Goal: Task Accomplishment & Management: Use online tool/utility

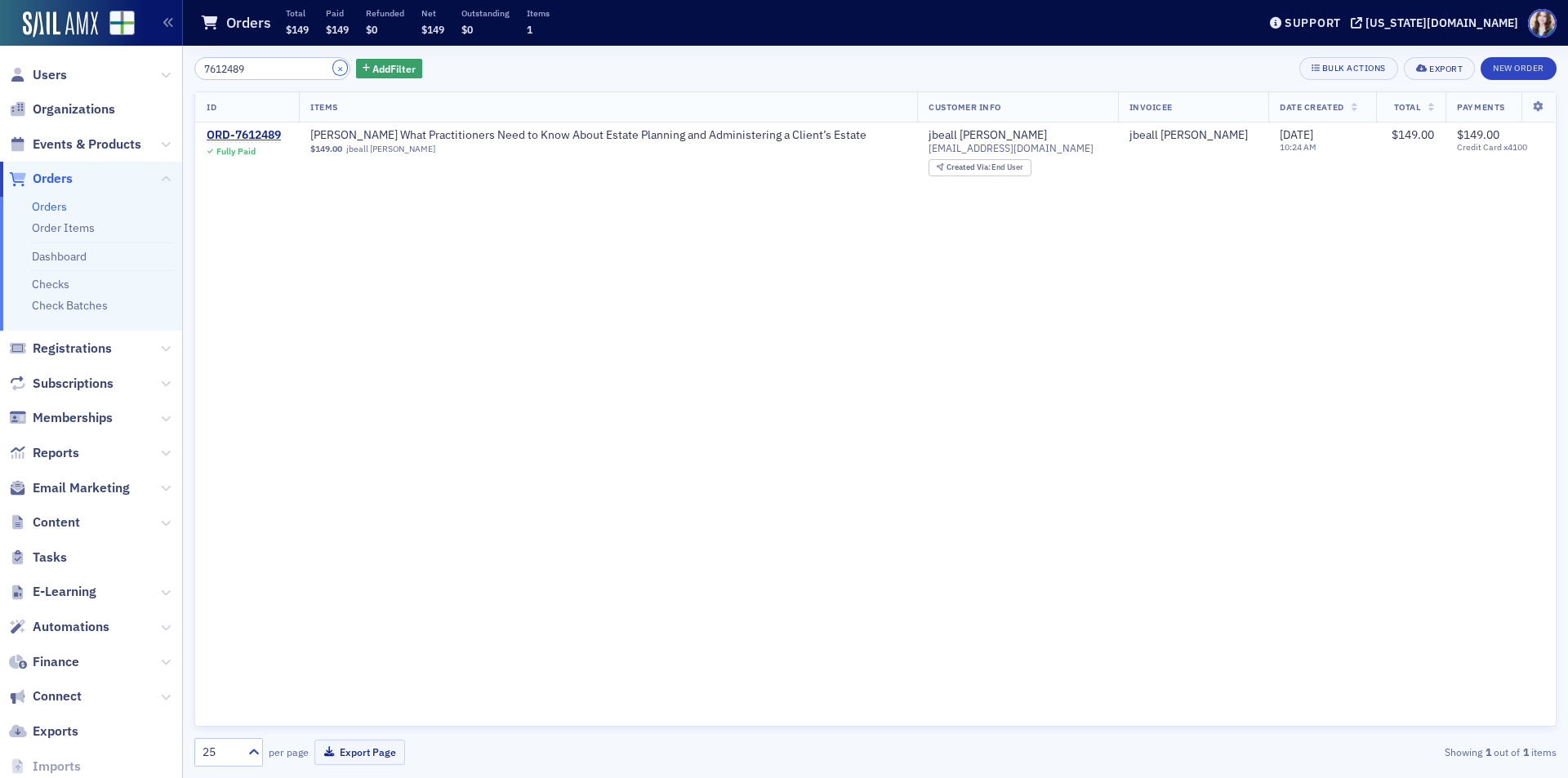
click at [333, 67] on button "×" at bounding box center [341, 68] width 15 height 15
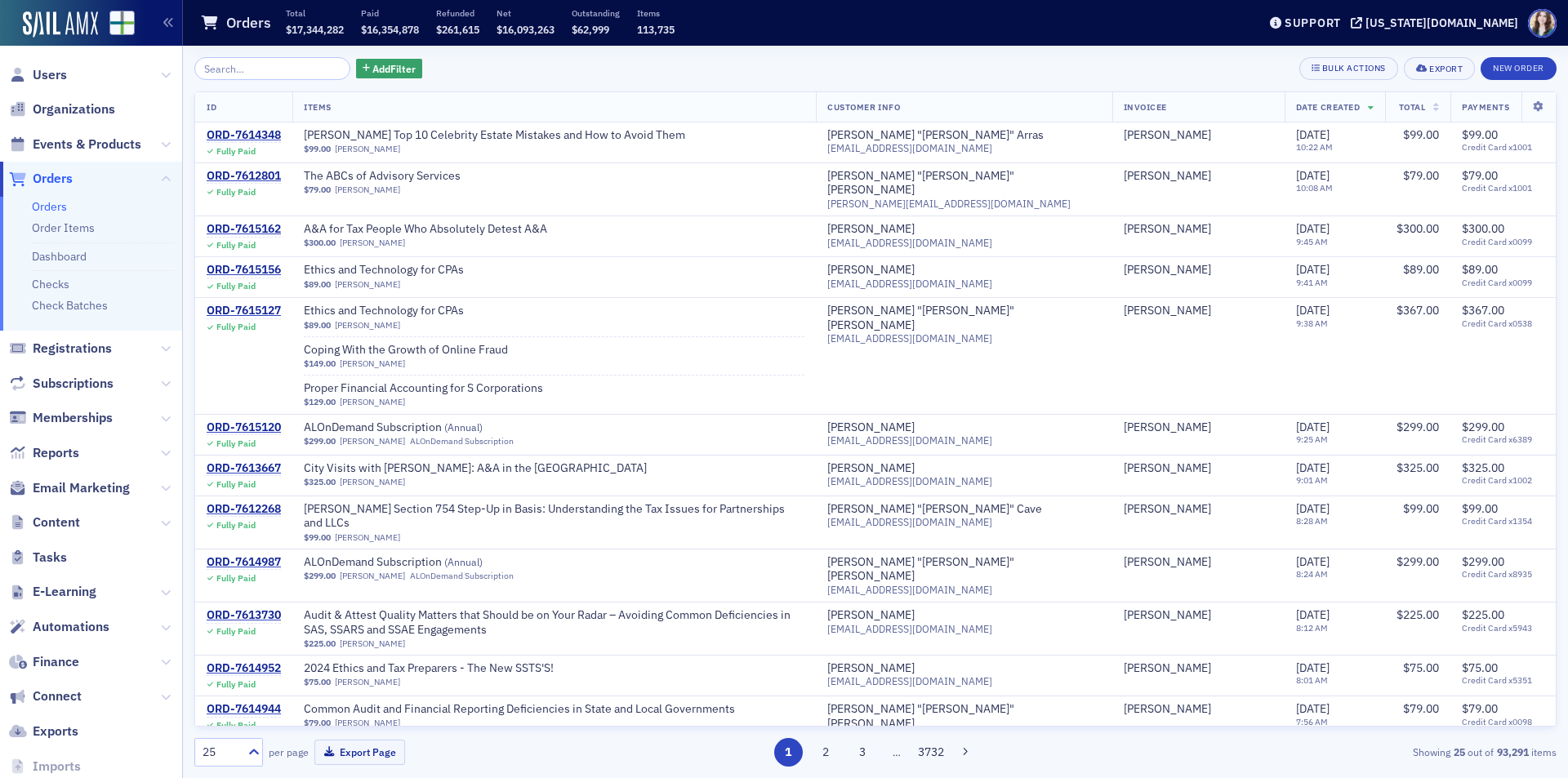
click at [484, 65] on div "Add Filter Bulk Actions Export New Order" at bounding box center [876, 69] width 1363 height 23
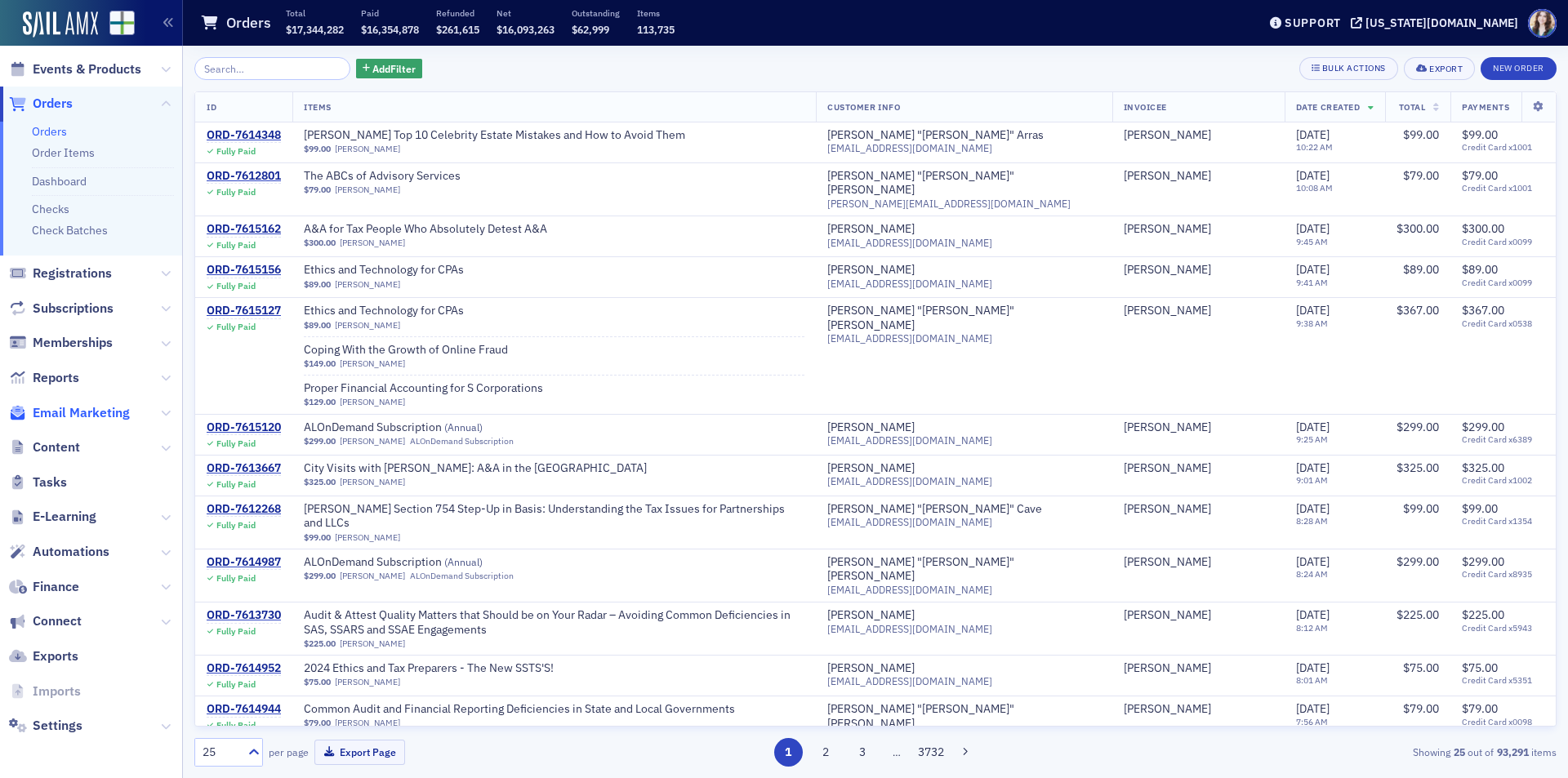
click at [100, 410] on span "Email Marketing" at bounding box center [81, 413] width 97 height 18
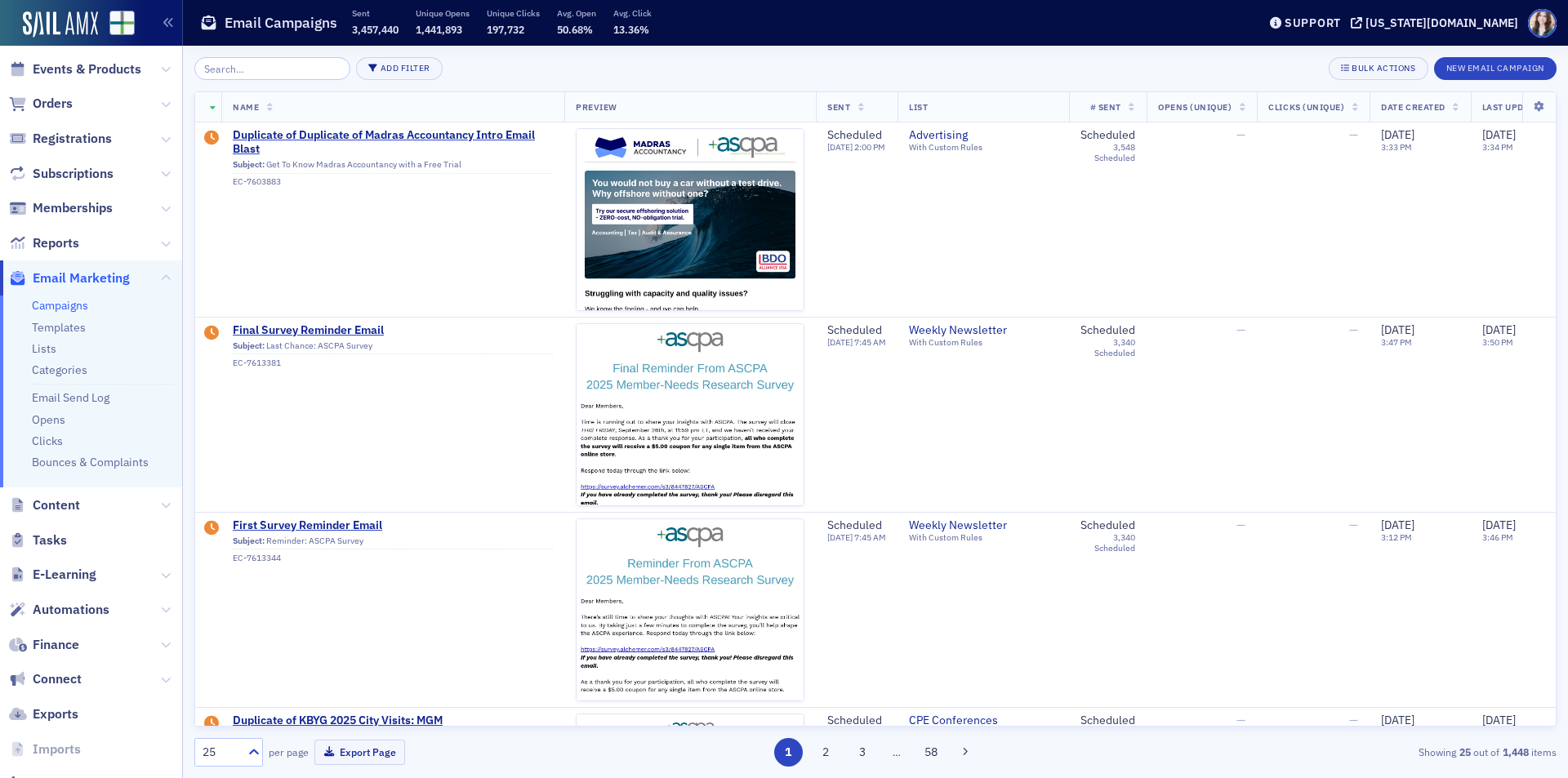
click at [276, 68] on input "search" at bounding box center [273, 69] width 156 height 23
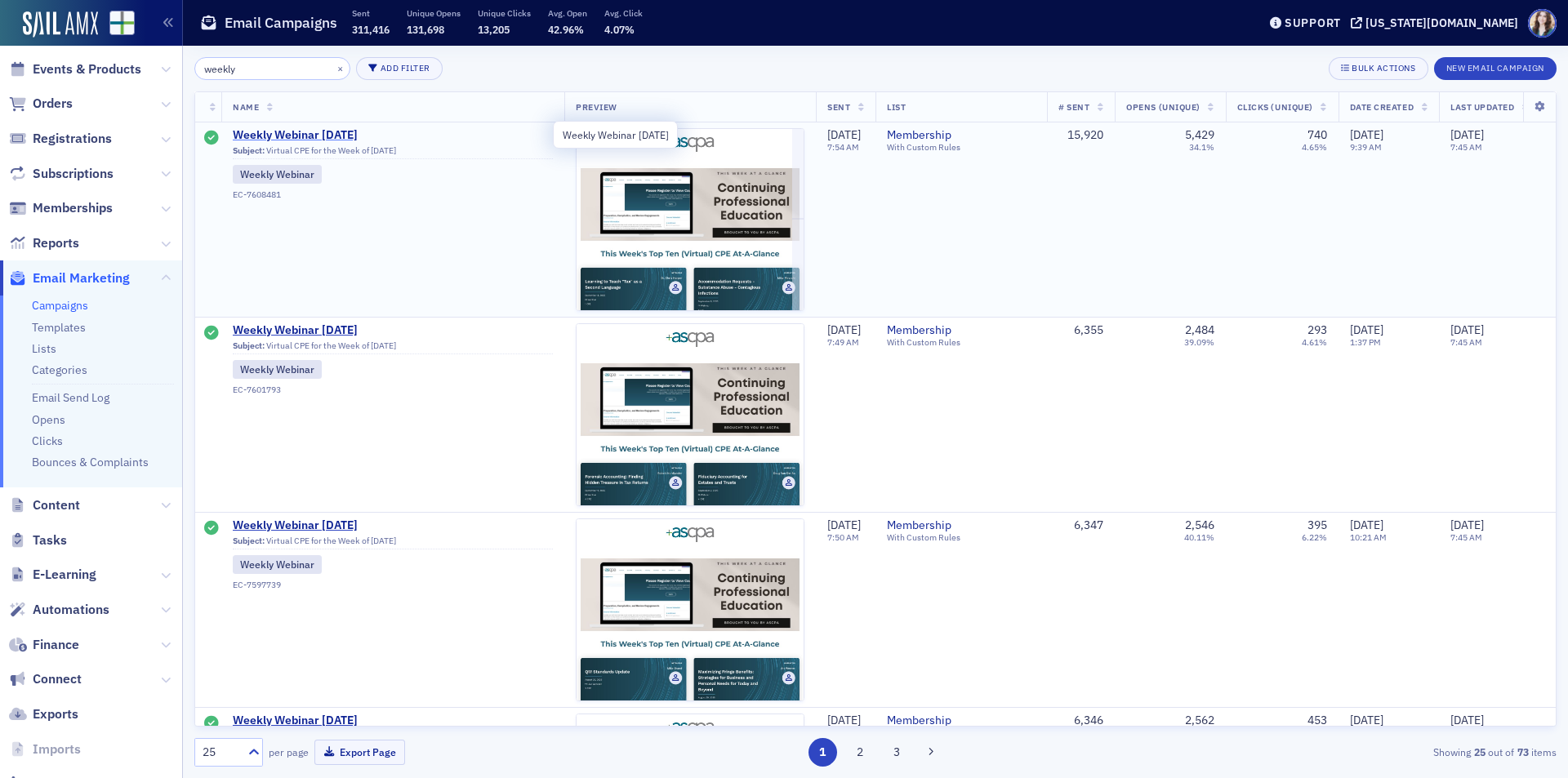
type input "weekly"
click at [291, 131] on span "Weekly Webinar [DATE]" at bounding box center [392, 135] width 320 height 15
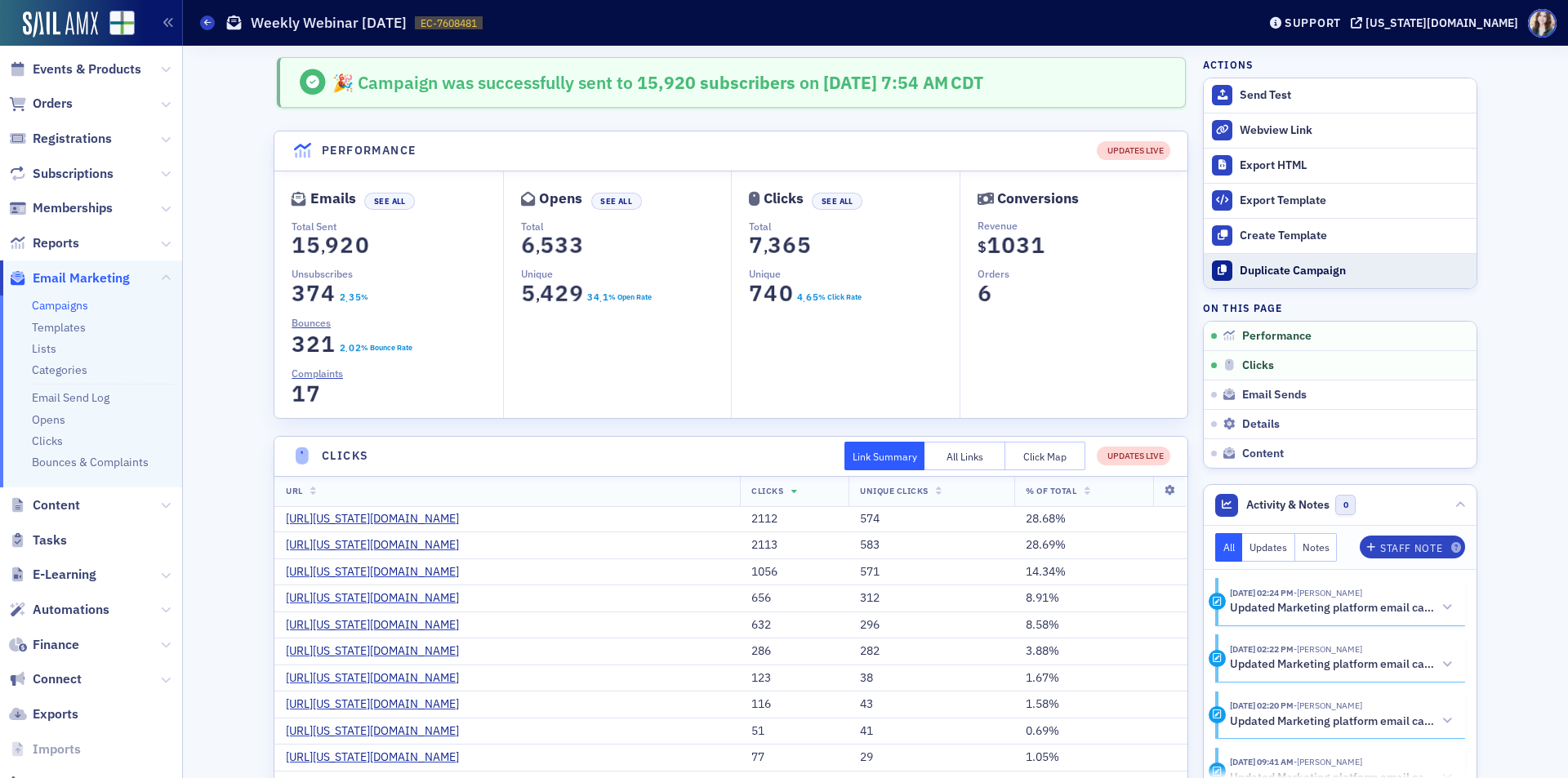
click at [1446, 261] on button "Duplicate Campaign" at bounding box center [1341, 271] width 273 height 35
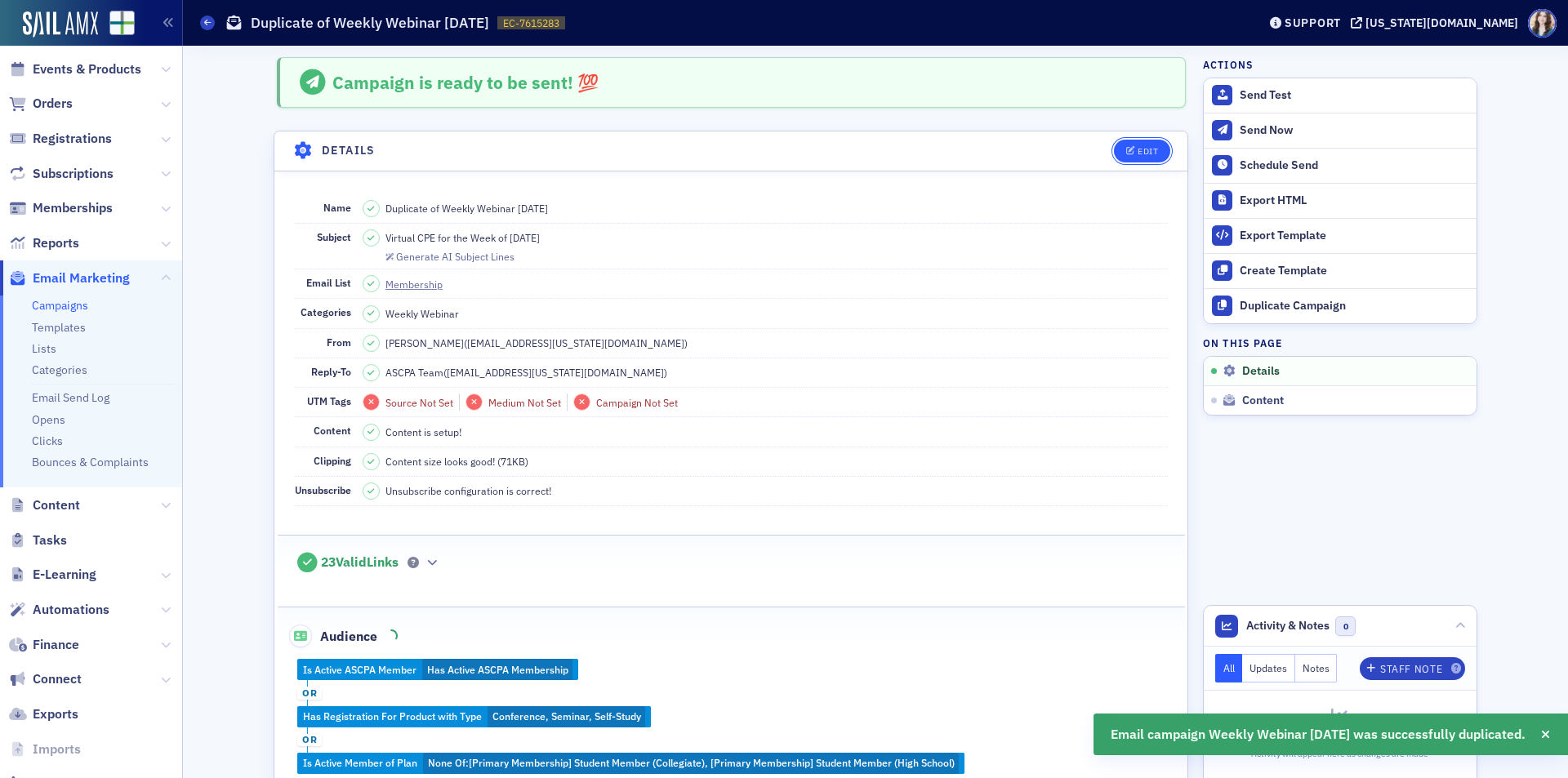
click at [1147, 147] on div "Edit" at bounding box center [1148, 151] width 20 height 9
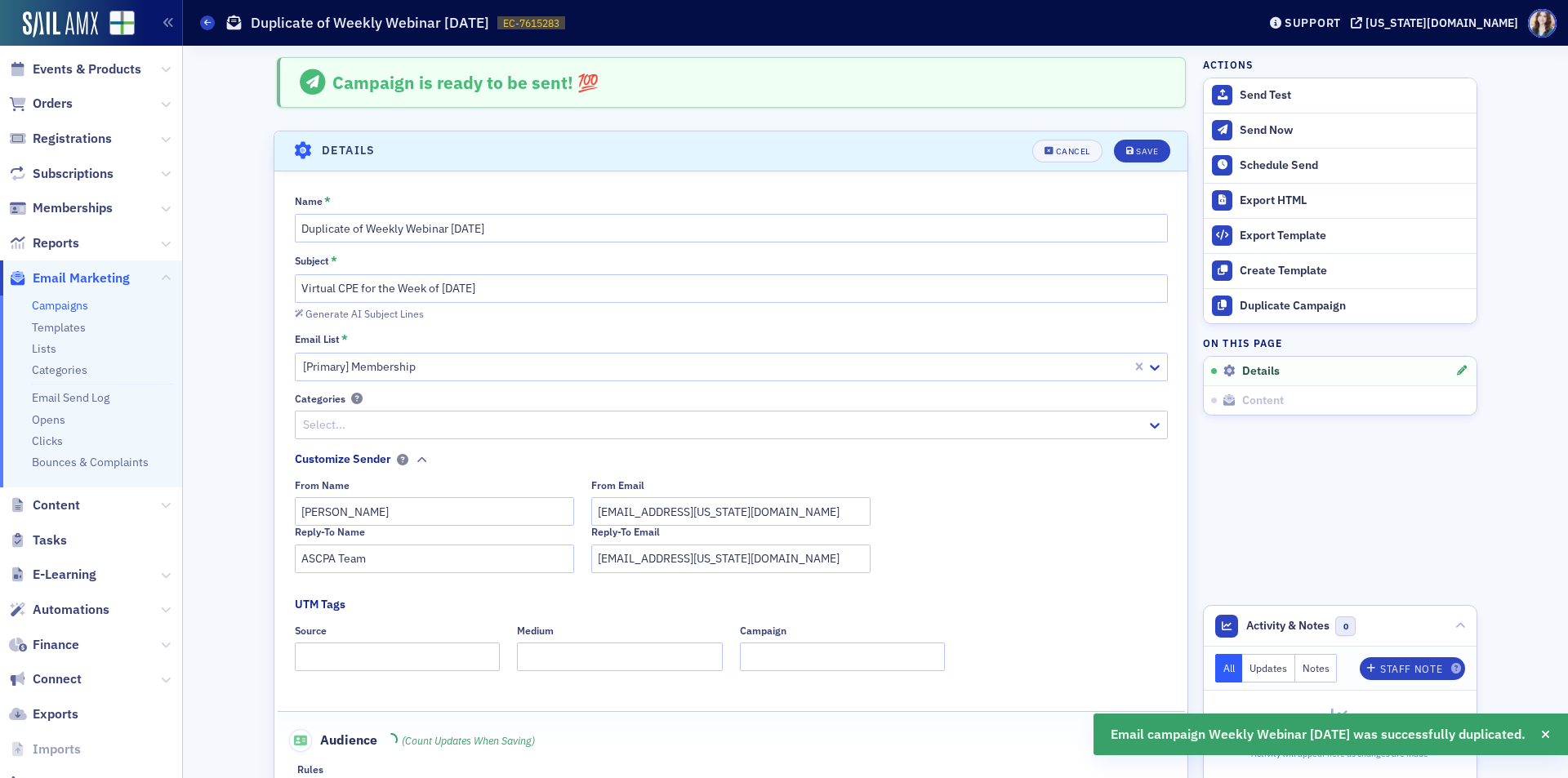
scroll to position [77, 0]
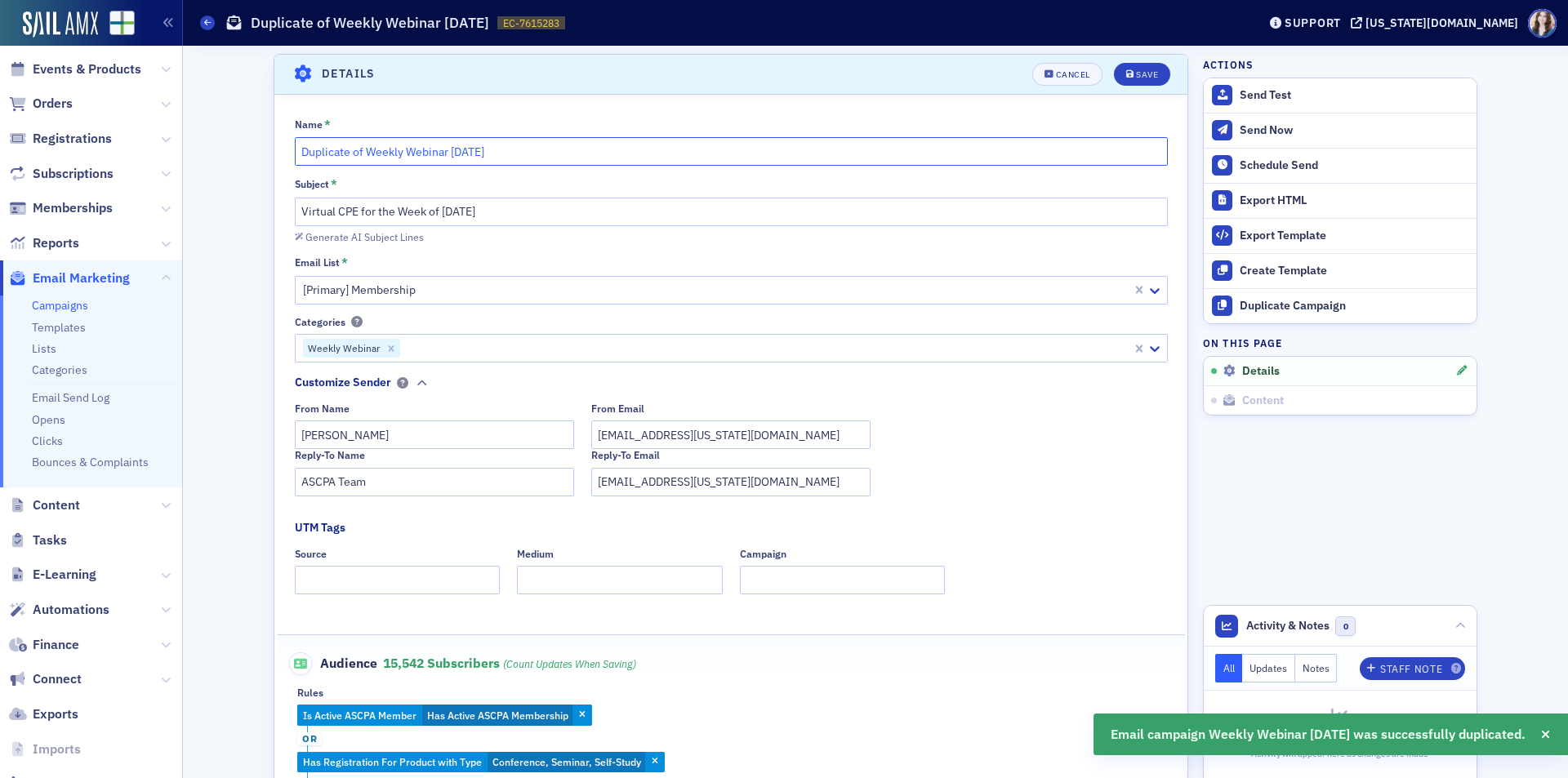
drag, startPoint x: 361, startPoint y: 153, endPoint x: 277, endPoint y: 167, distance: 85.2
click at [277, 167] on div "Name * Duplicate of Weekly Webinar [DATE] Subject * Virtual CPE for the Week of…" at bounding box center [731, 483] width 913 height 731
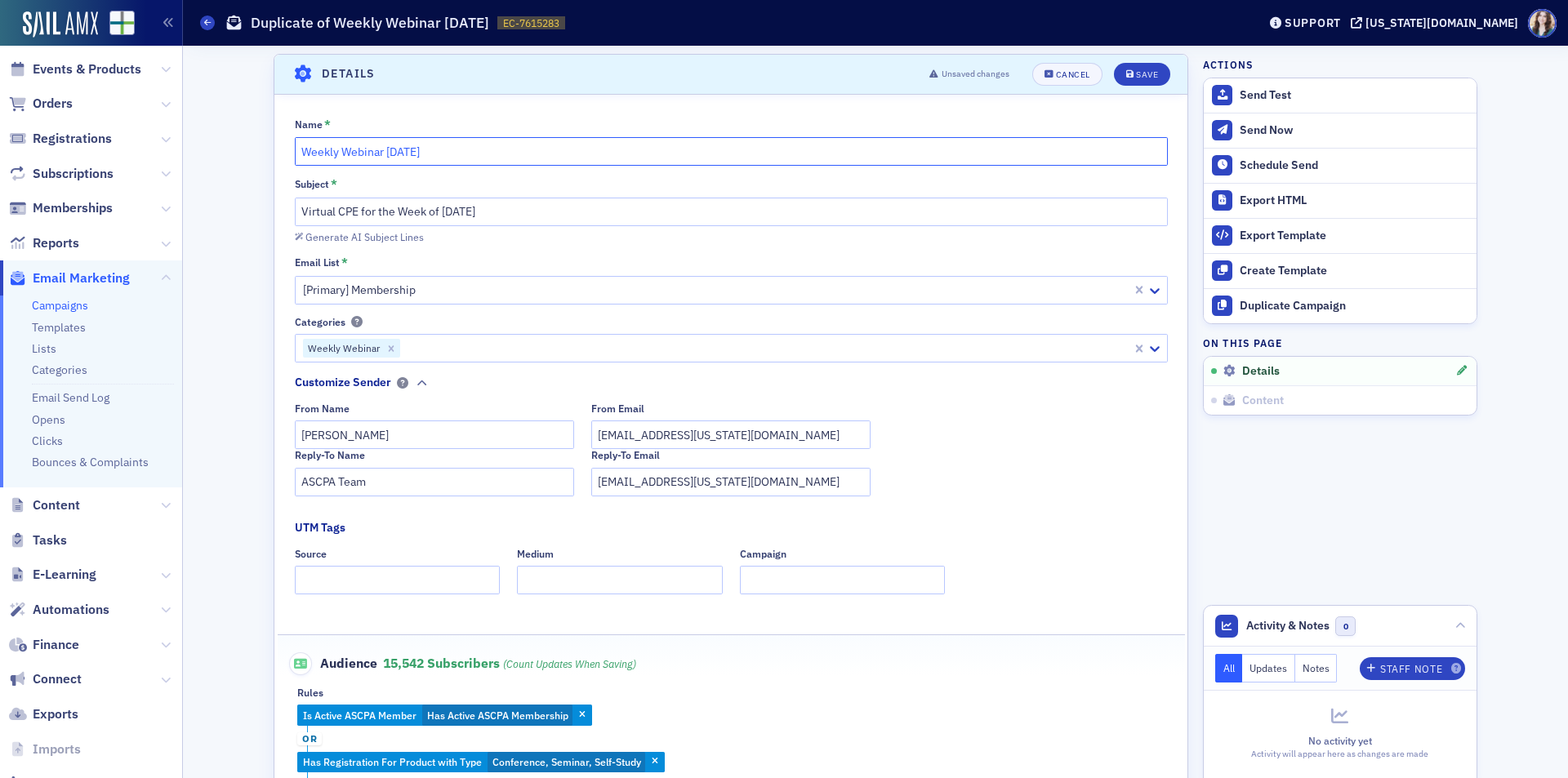
click at [398, 152] on input "Weekly Webinar [DATE]" at bounding box center [731, 151] width 873 height 29
type input "Weekly Webinar [DATE]"
click at [455, 212] on input "Virtual CPE for the Week of [DATE]" at bounding box center [731, 211] width 873 height 29
type input "Virtual CPE for the Week of [DATE]"
click at [1154, 70] on button "Save" at bounding box center [1142, 74] width 57 height 23
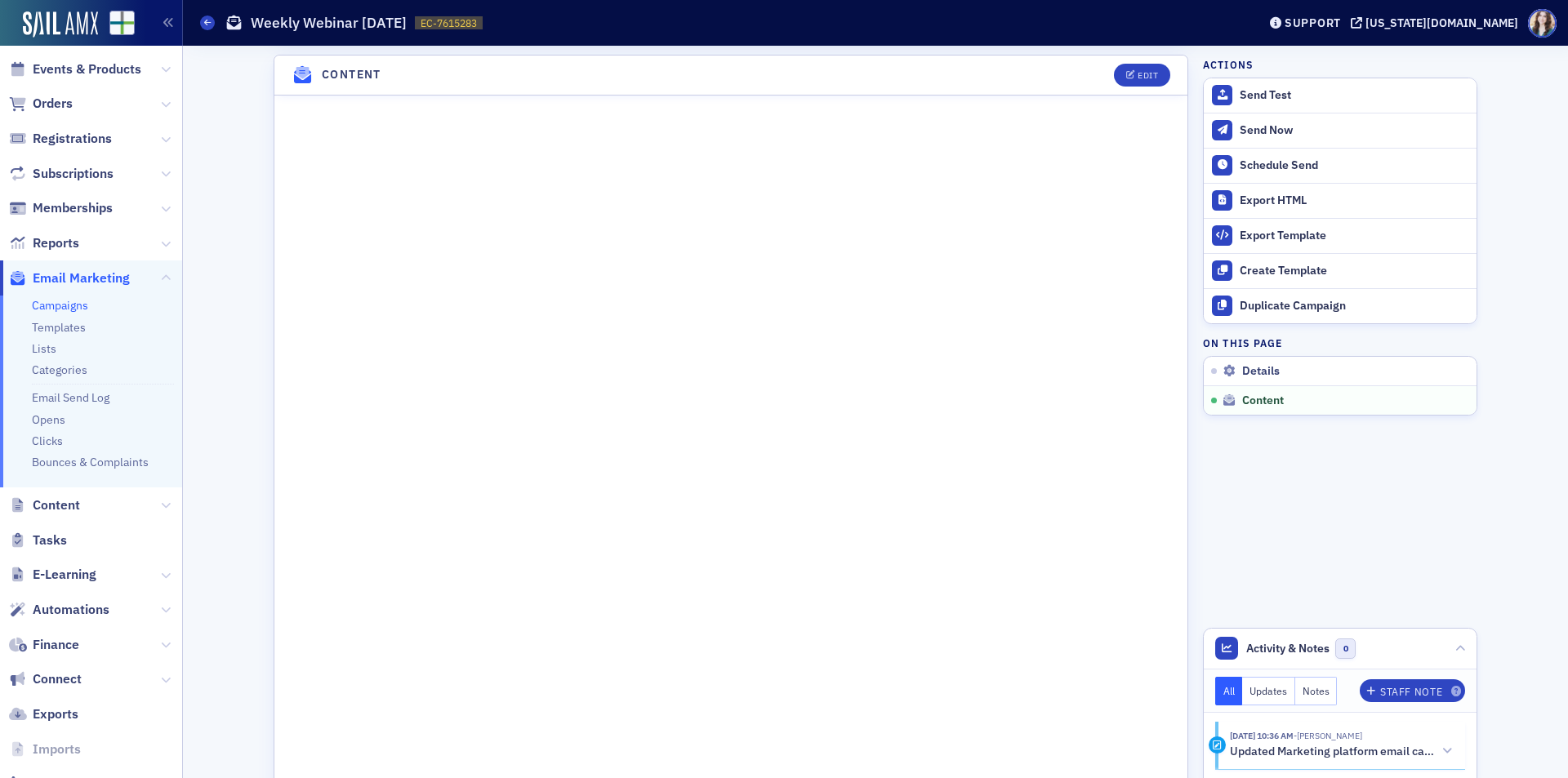
scroll to position [772, 0]
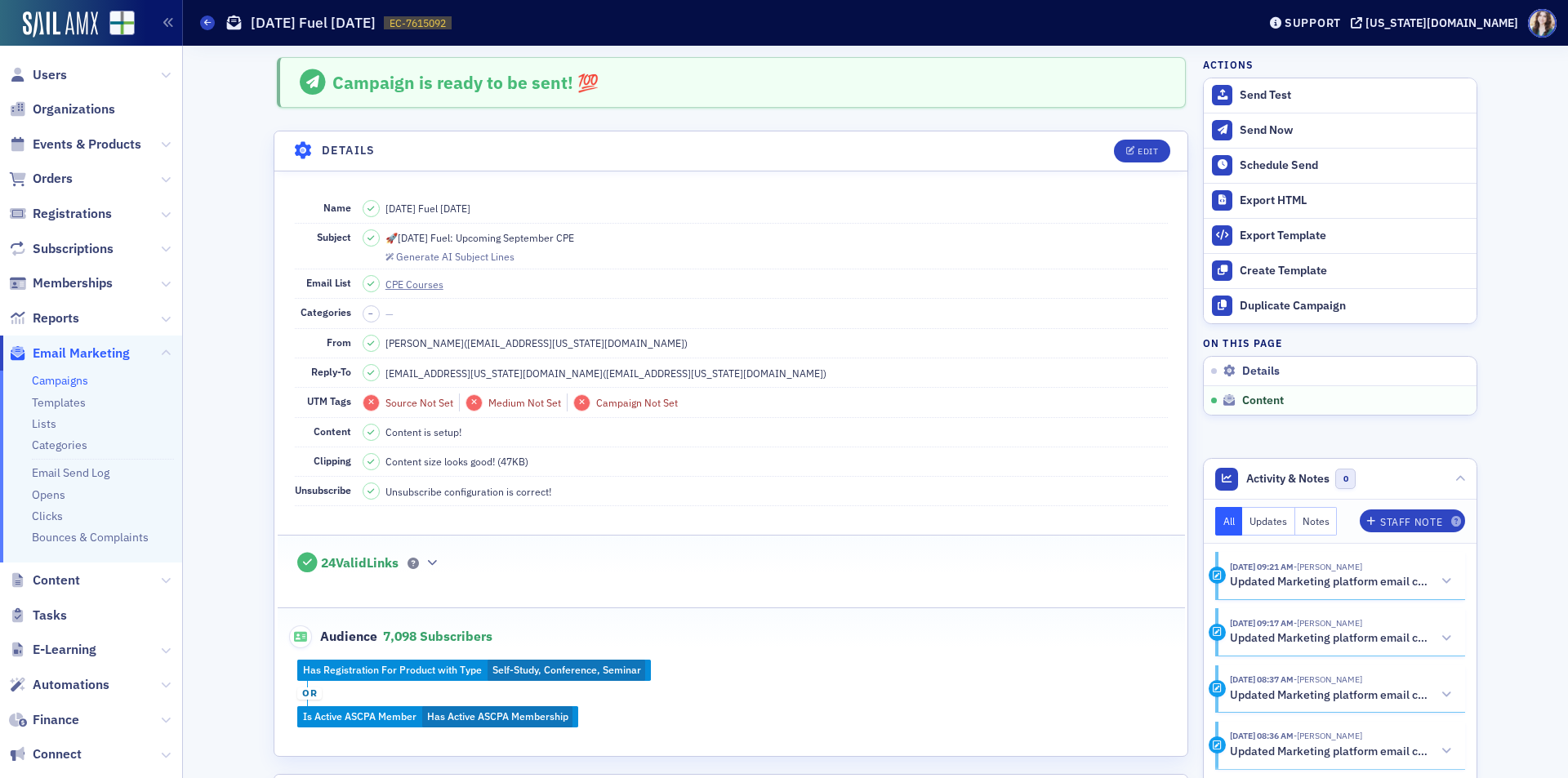
scroll to position [721, 0]
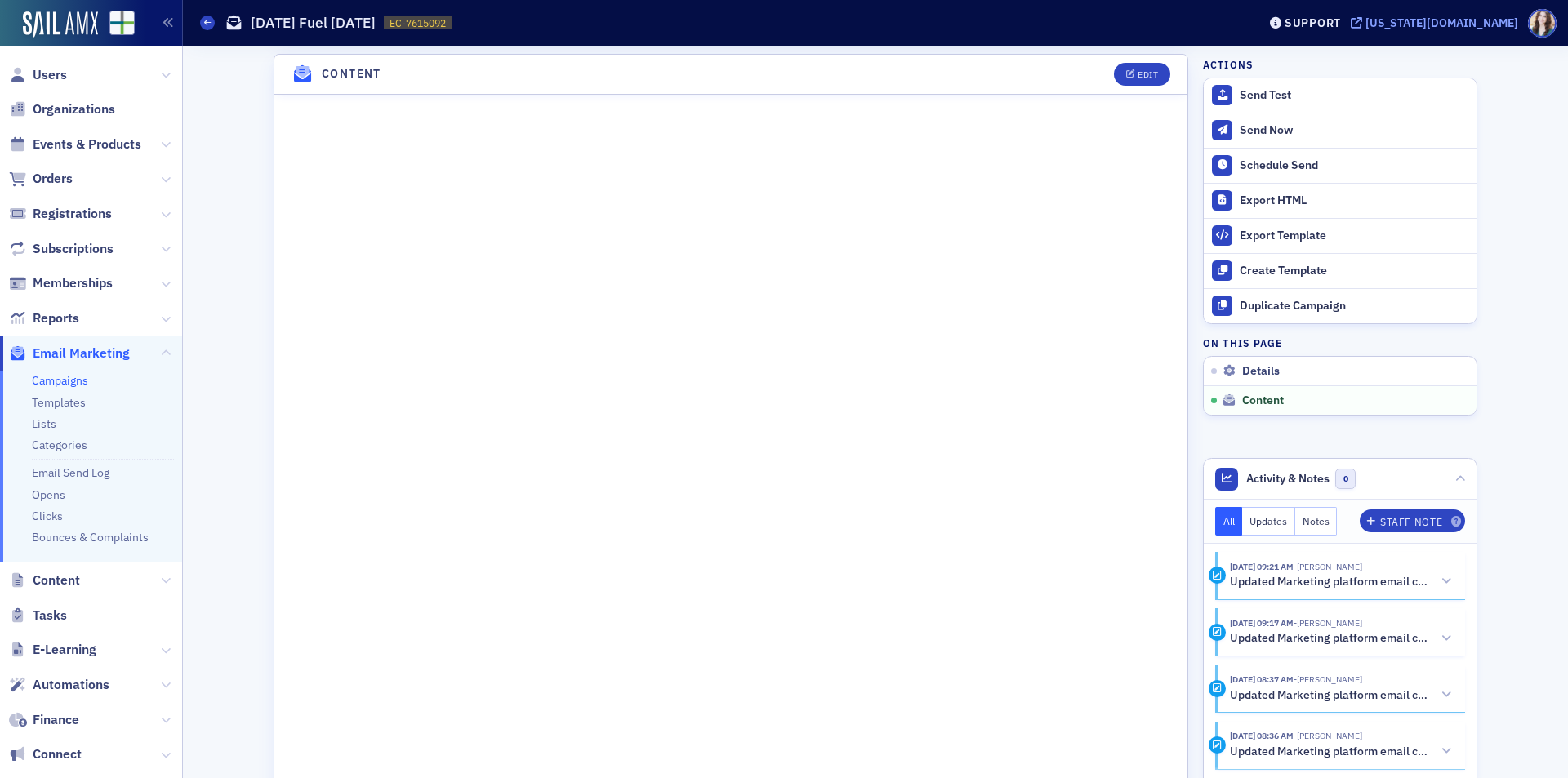
click at [1443, 27] on div "[US_STATE][DOMAIN_NAME]" at bounding box center [1442, 23] width 153 height 15
